Goal: Find specific page/section: Find specific page/section

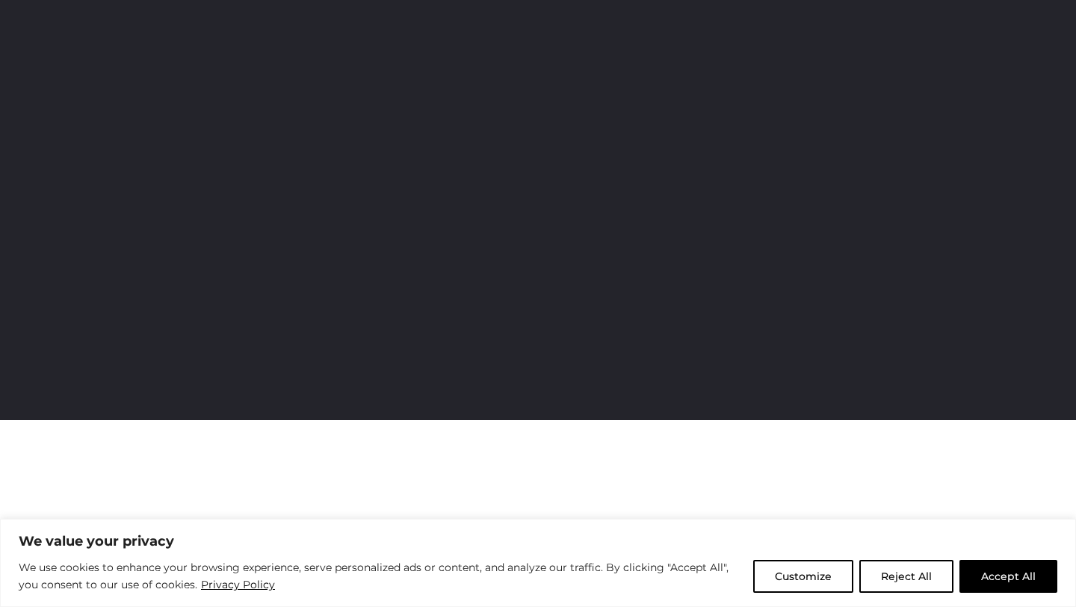
scroll to position [141, 0]
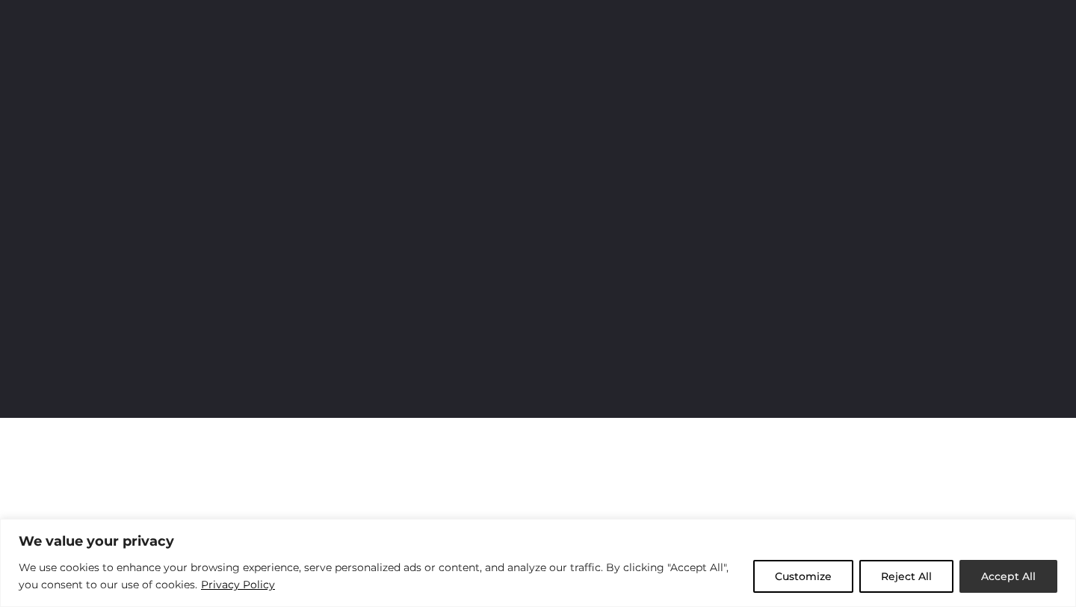
click at [1012, 590] on button "Accept All" at bounding box center [1008, 576] width 98 height 33
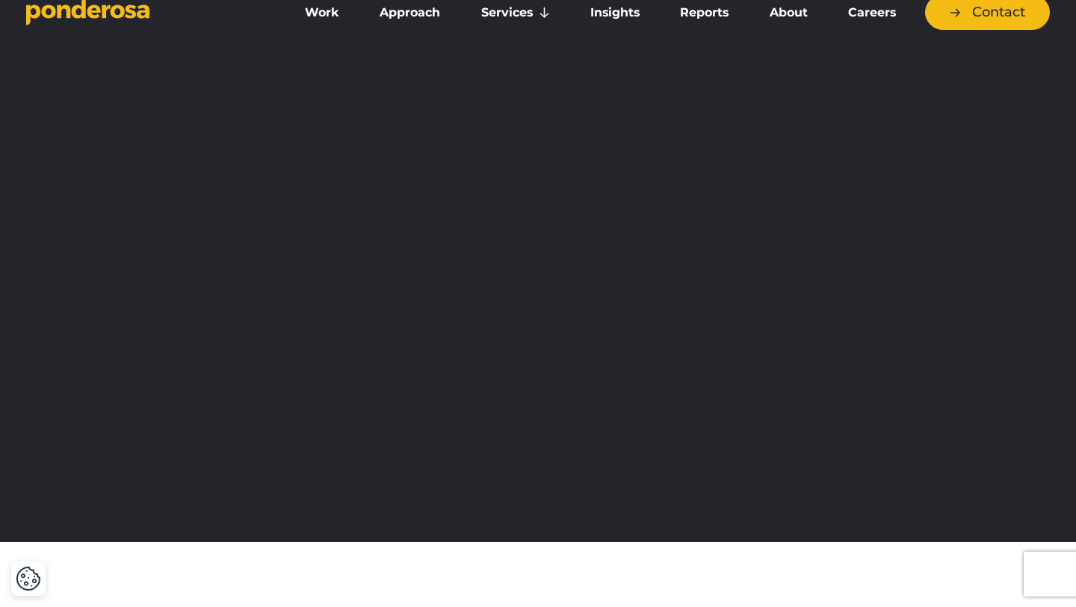
scroll to position [0, 0]
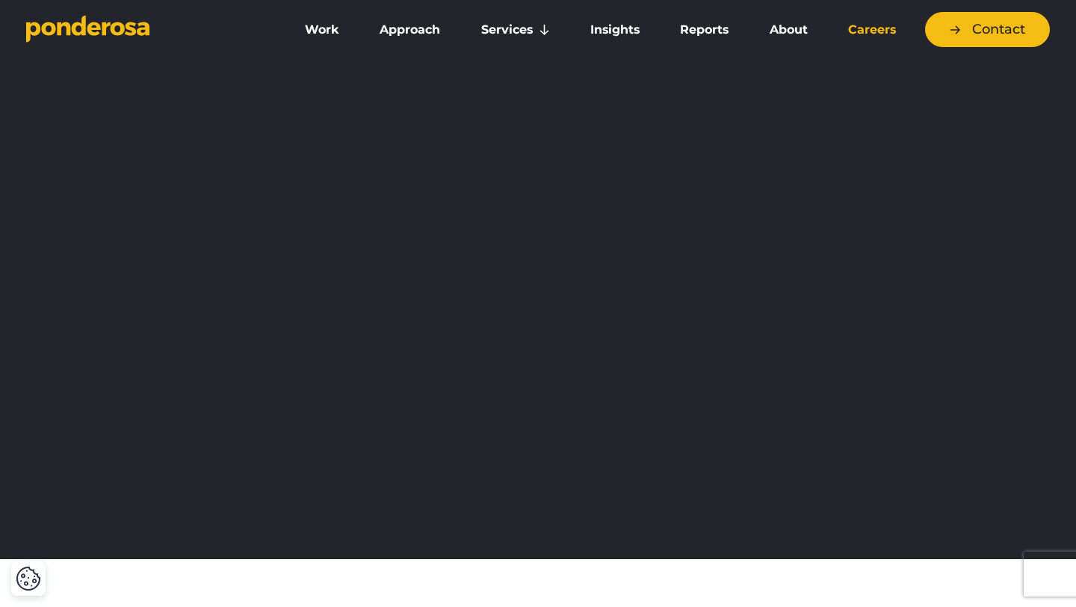
click at [865, 20] on link "Careers" at bounding box center [872, 29] width 82 height 31
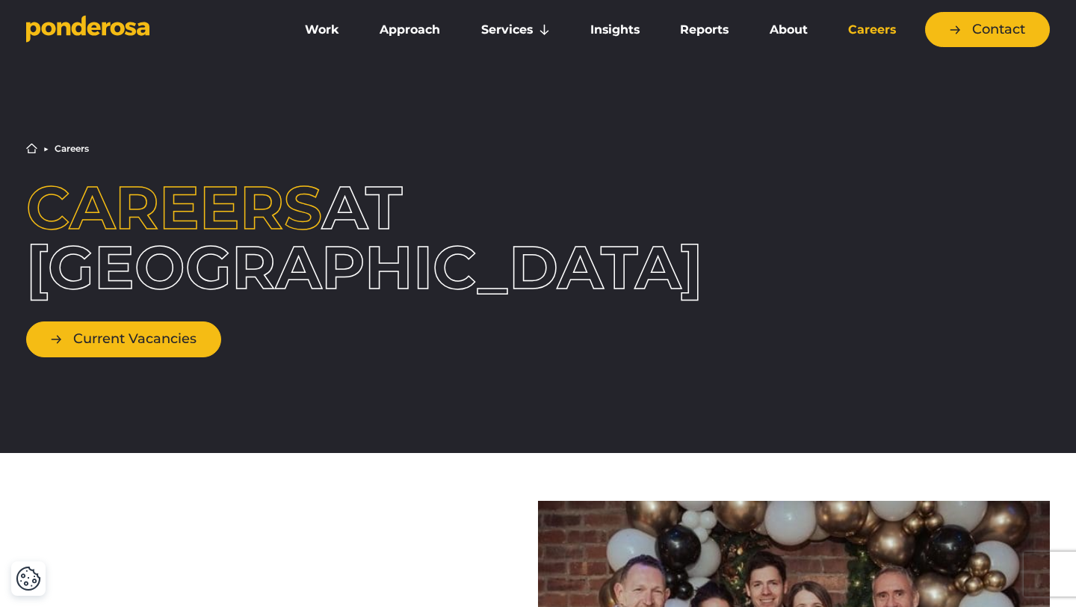
click at [86, 340] on link "Current Vacancies" at bounding box center [123, 338] width 195 height 35
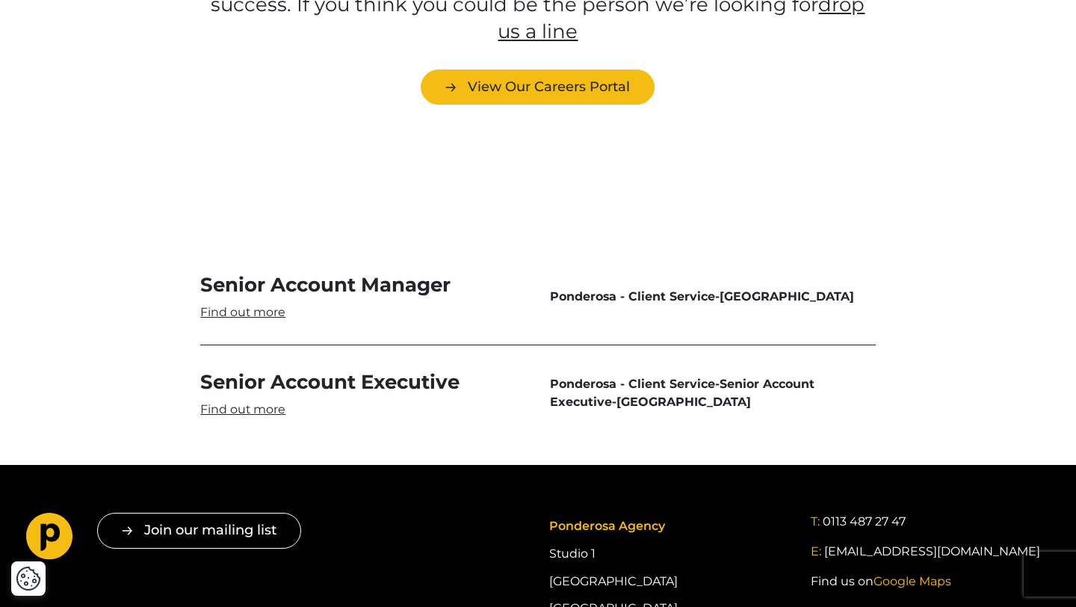
scroll to position [4481, 0]
